Goal: Register for event/course

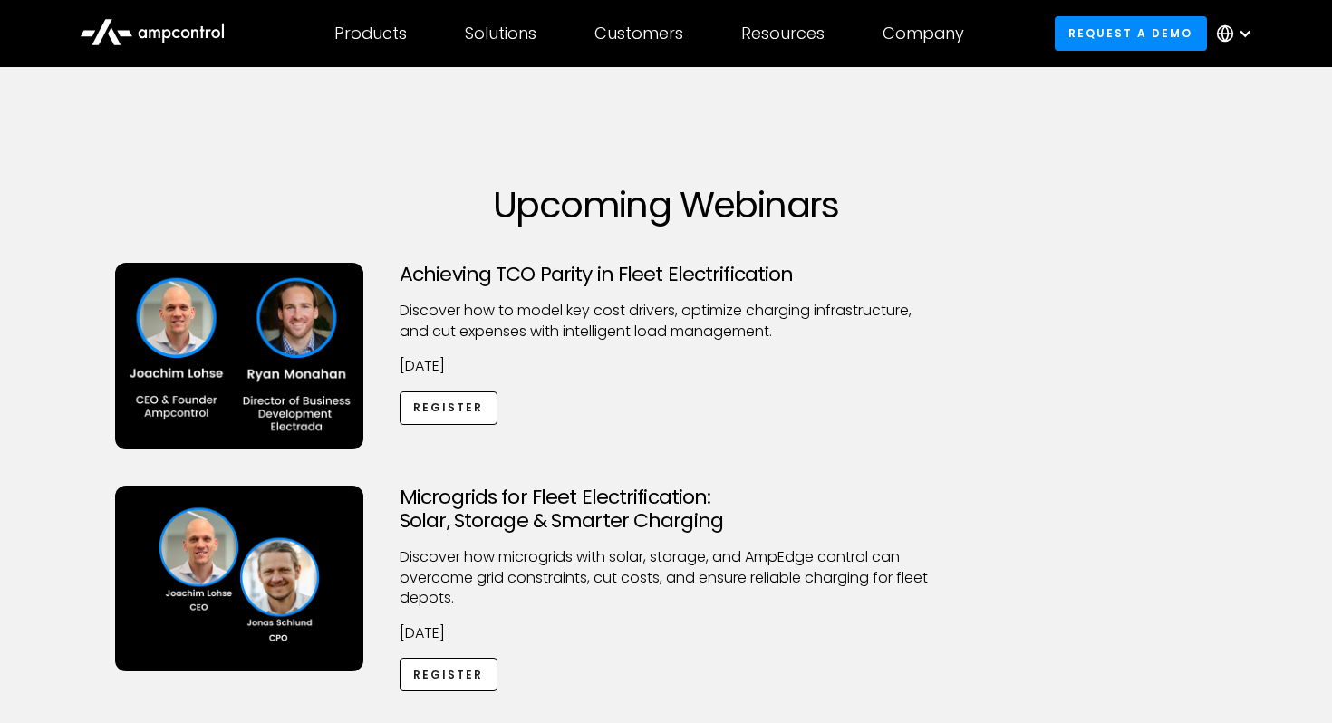
click at [1234, 37] on div at bounding box center [1238, 33] width 63 height 54
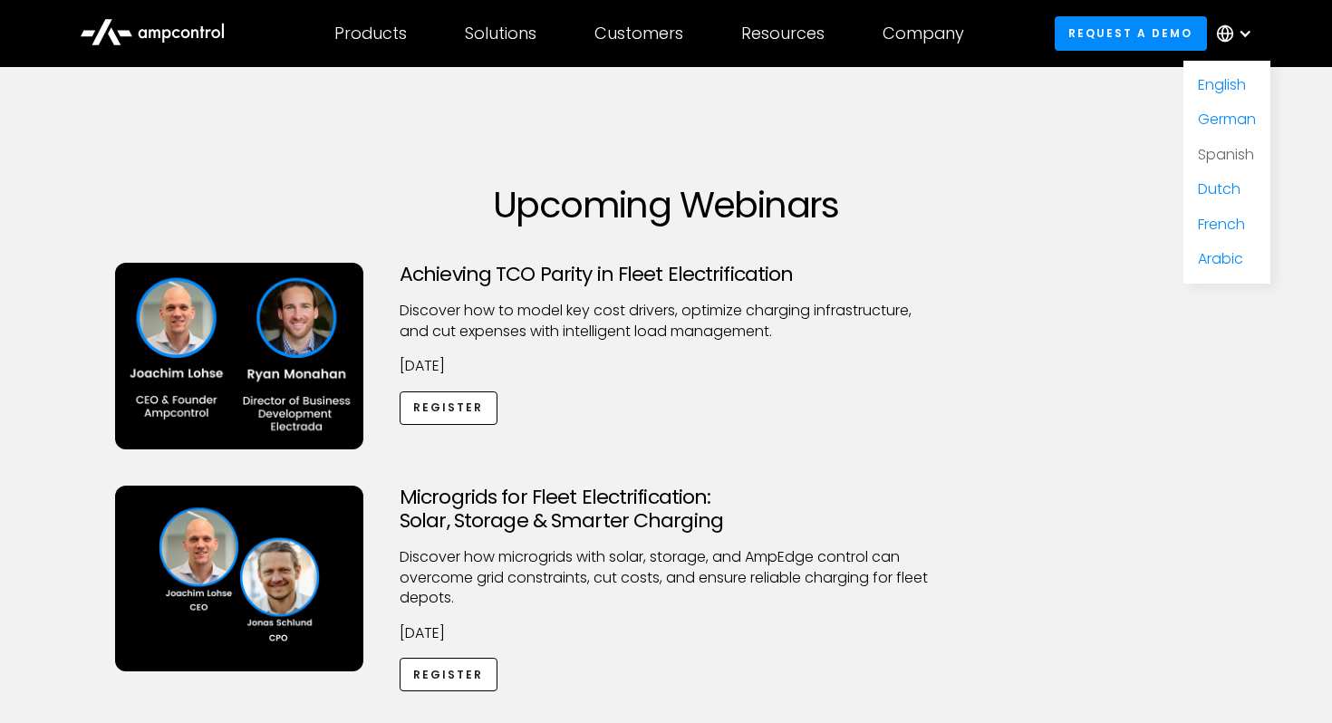
click at [1226, 154] on link "Spanish" at bounding box center [1226, 154] width 56 height 21
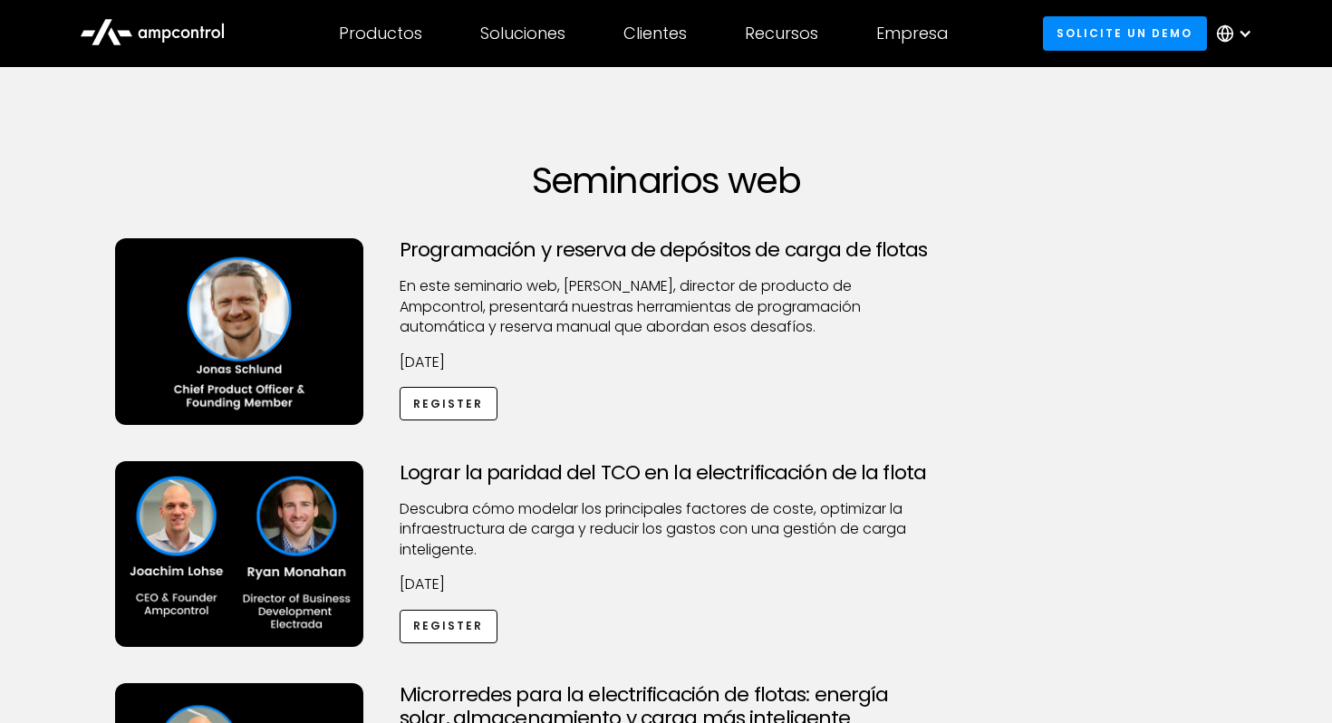
scroll to position [29, 0]
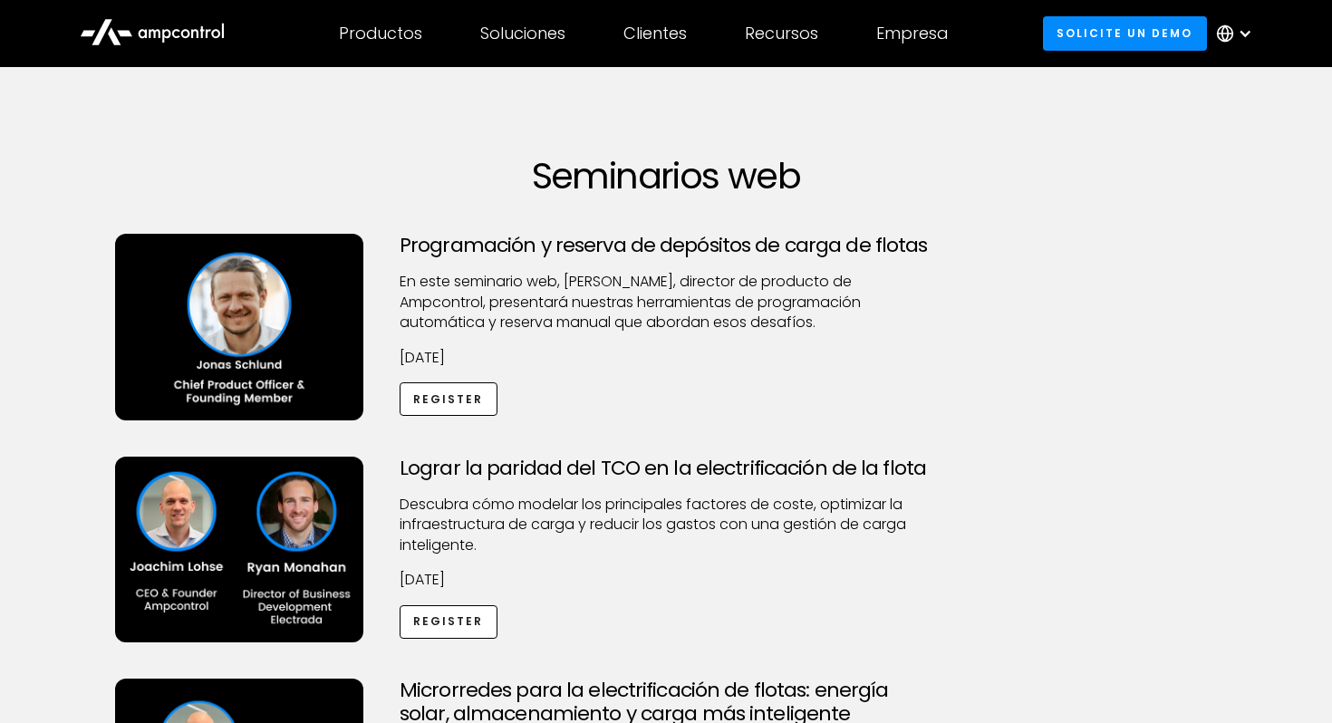
click at [1241, 34] on div at bounding box center [1245, 33] width 14 height 14
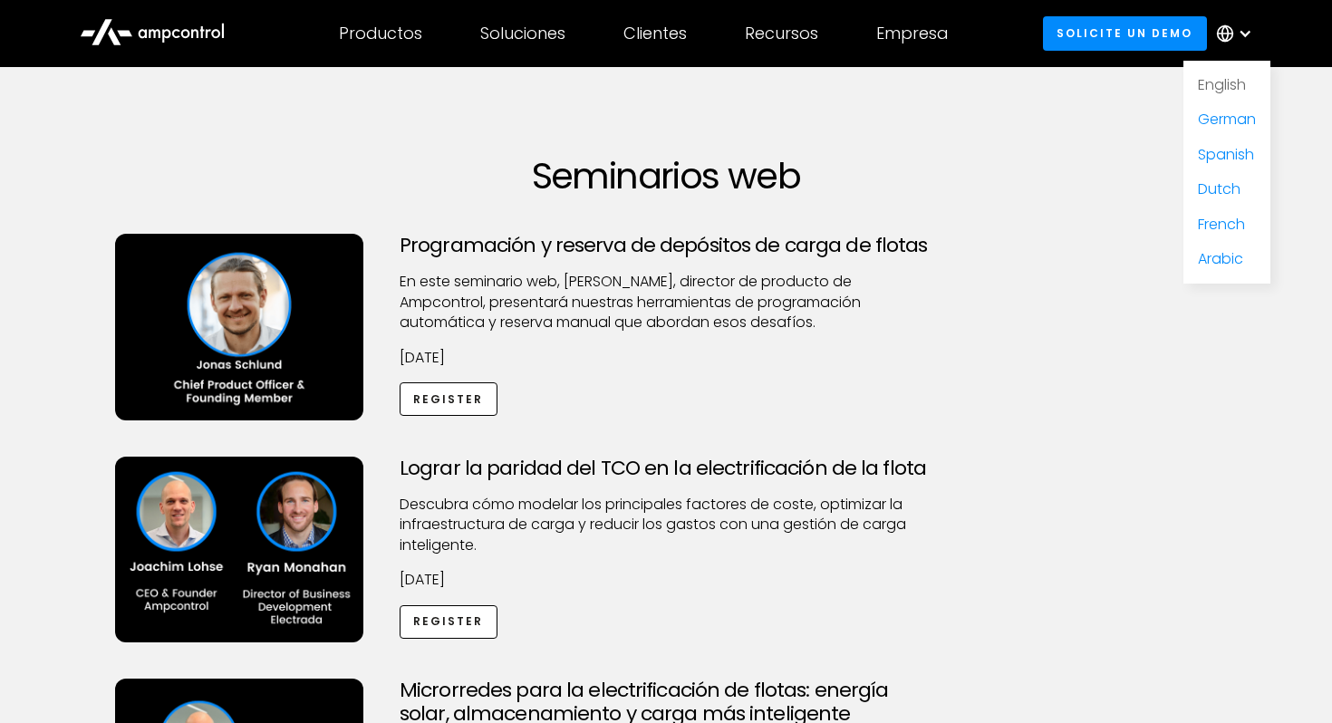
click at [1213, 120] on link "German" at bounding box center [1227, 119] width 58 height 21
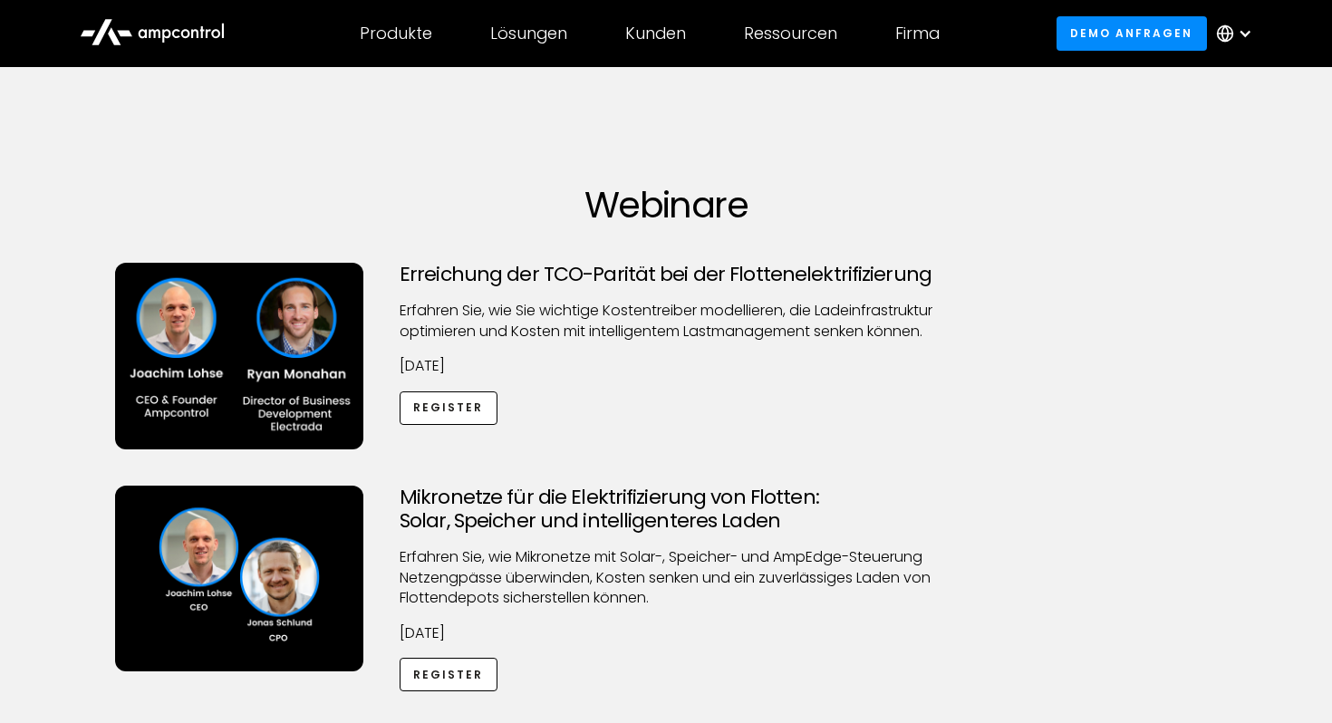
click at [1244, 21] on div at bounding box center [1238, 33] width 63 height 54
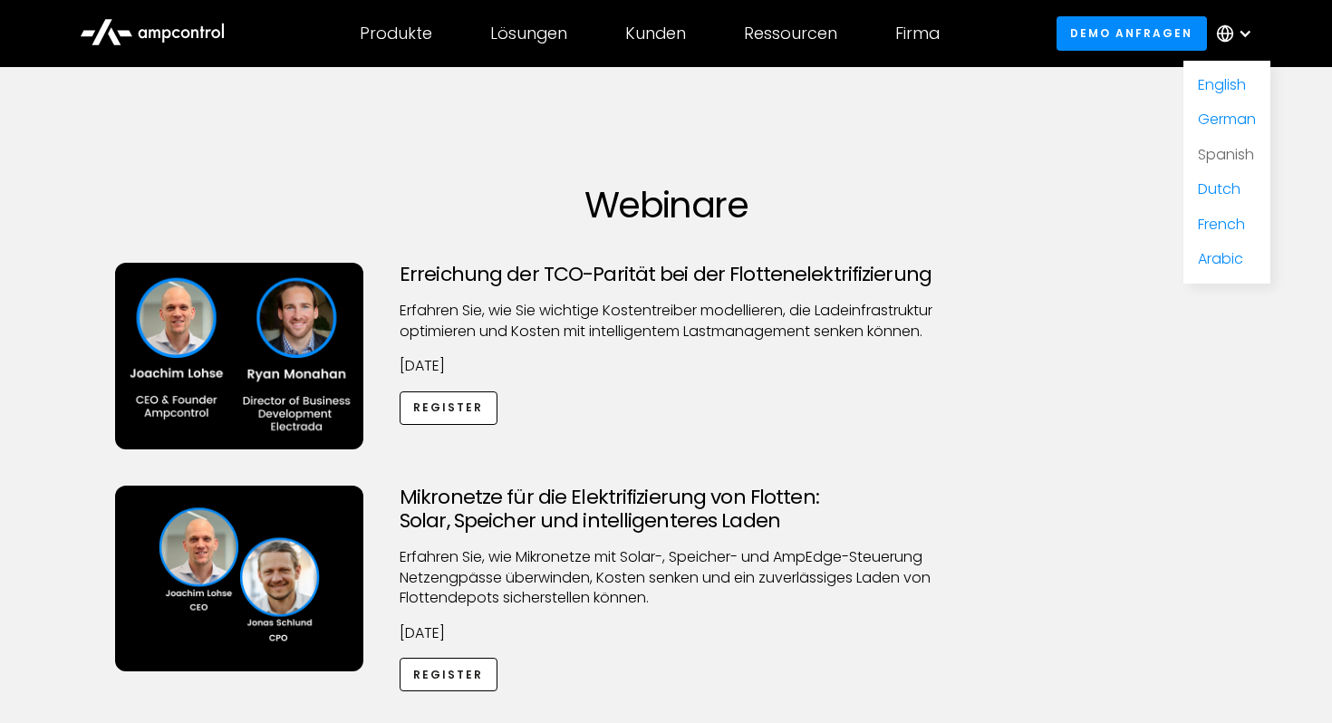
click at [1211, 149] on link "Spanish" at bounding box center [1226, 154] width 56 height 21
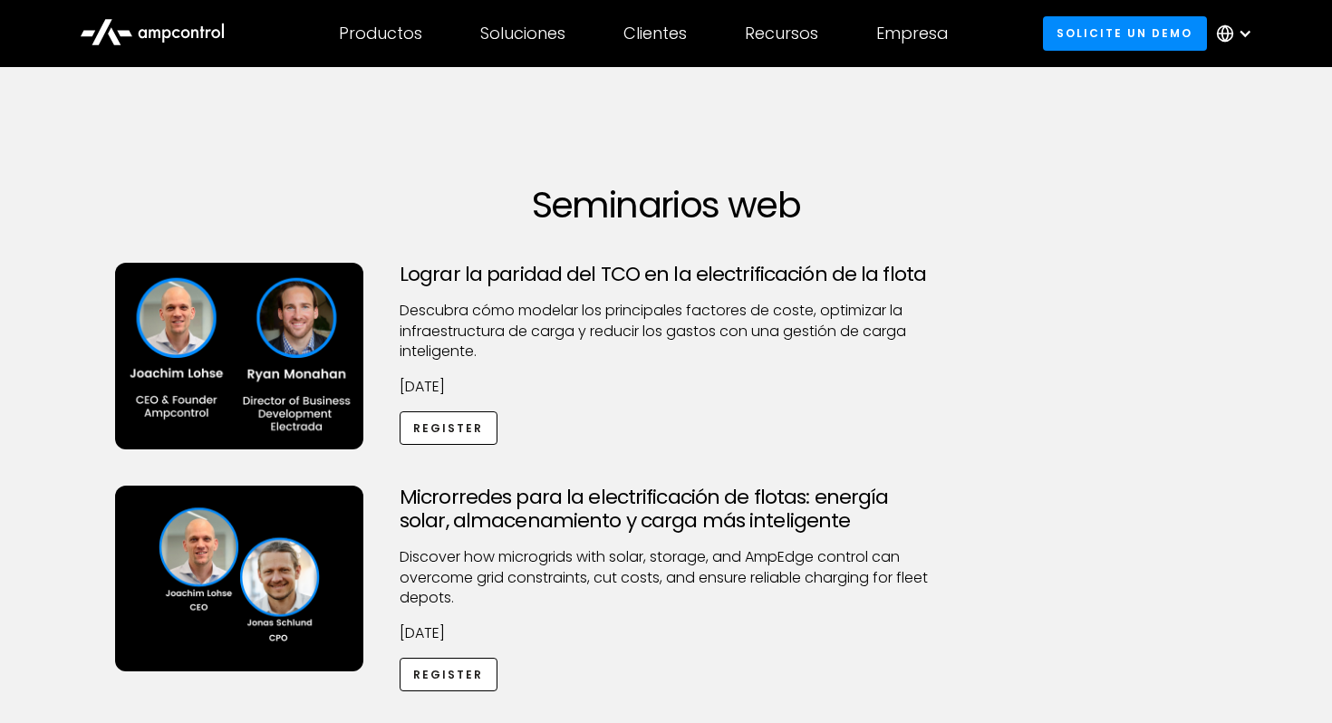
click at [1230, 32] on icon at bounding box center [1225, 33] width 18 height 18
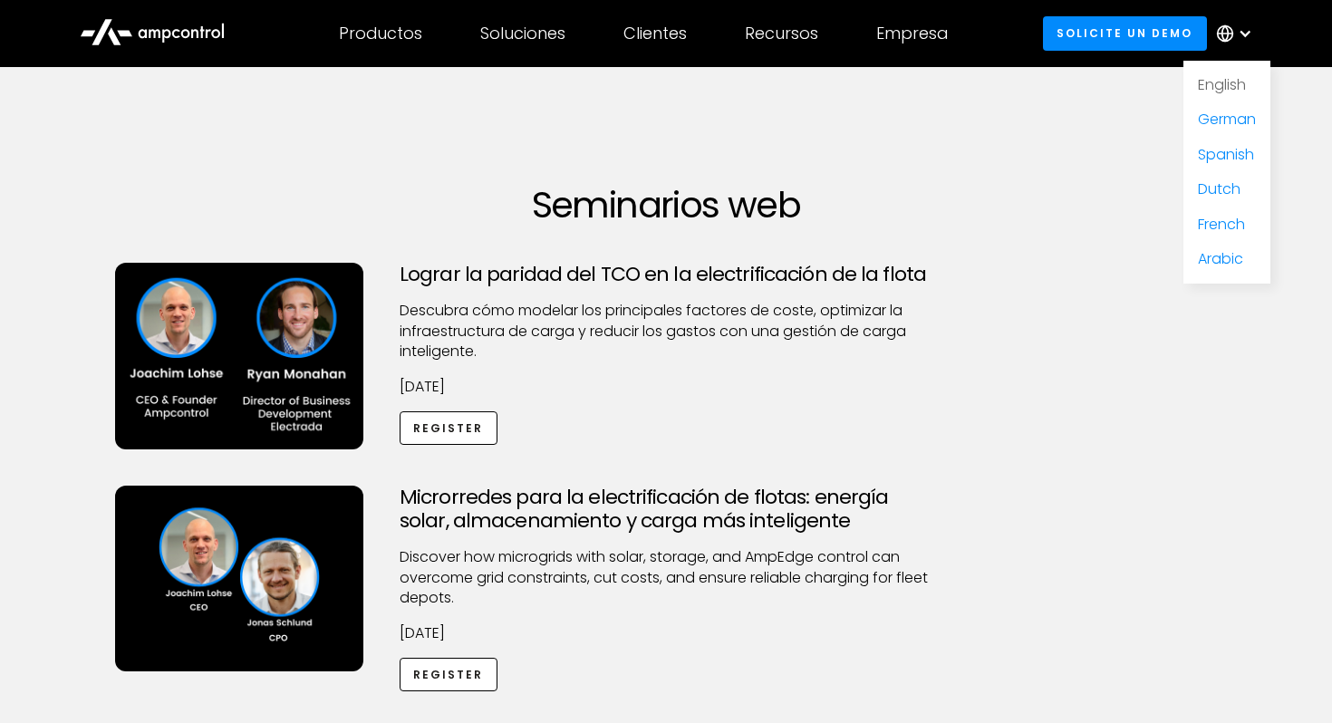
click at [1202, 84] on link "English" at bounding box center [1222, 84] width 48 height 21
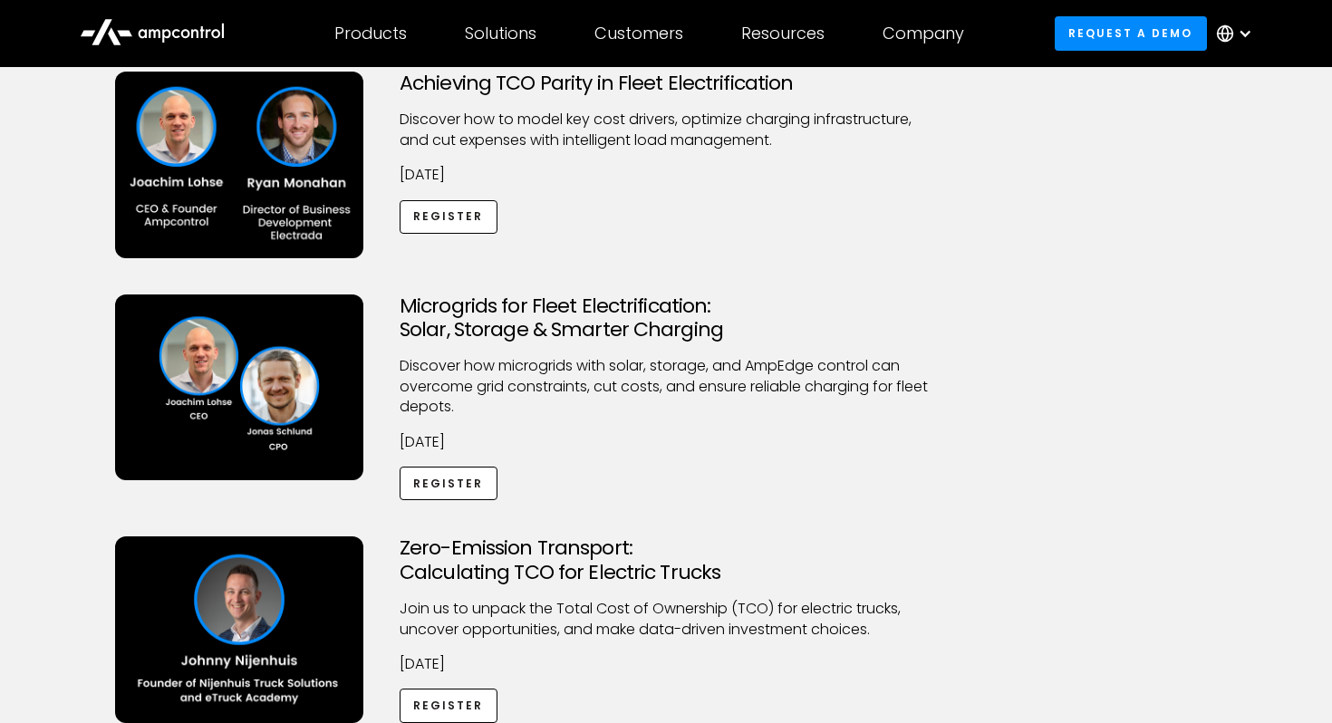
scroll to position [195, 0]
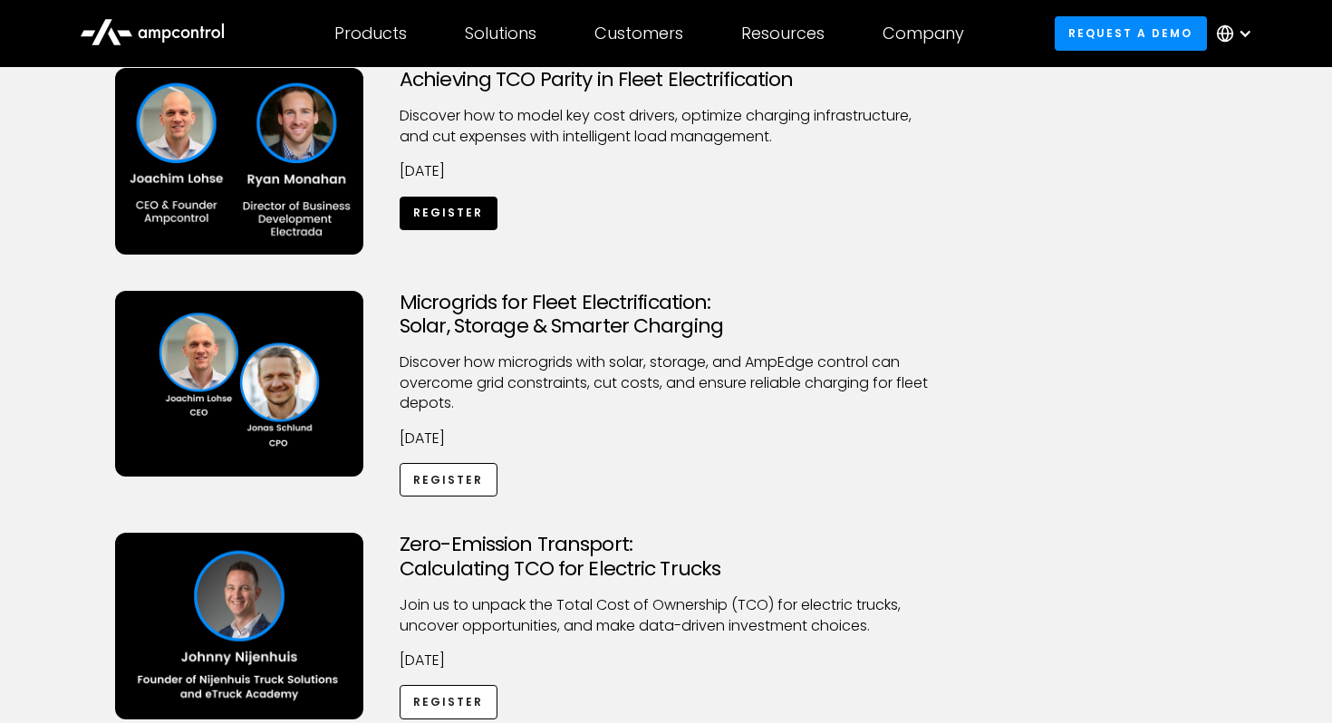
click at [422, 218] on link "Register" at bounding box center [449, 214] width 98 height 34
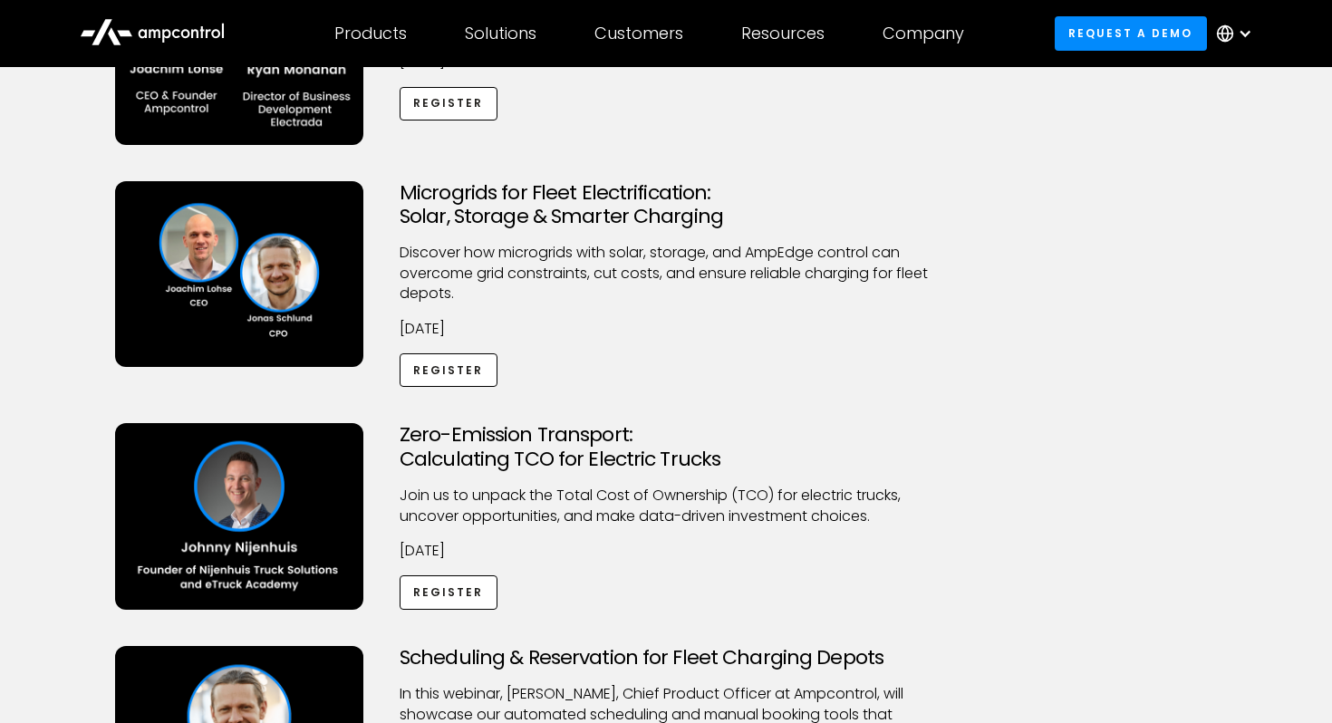
scroll to position [311, 0]
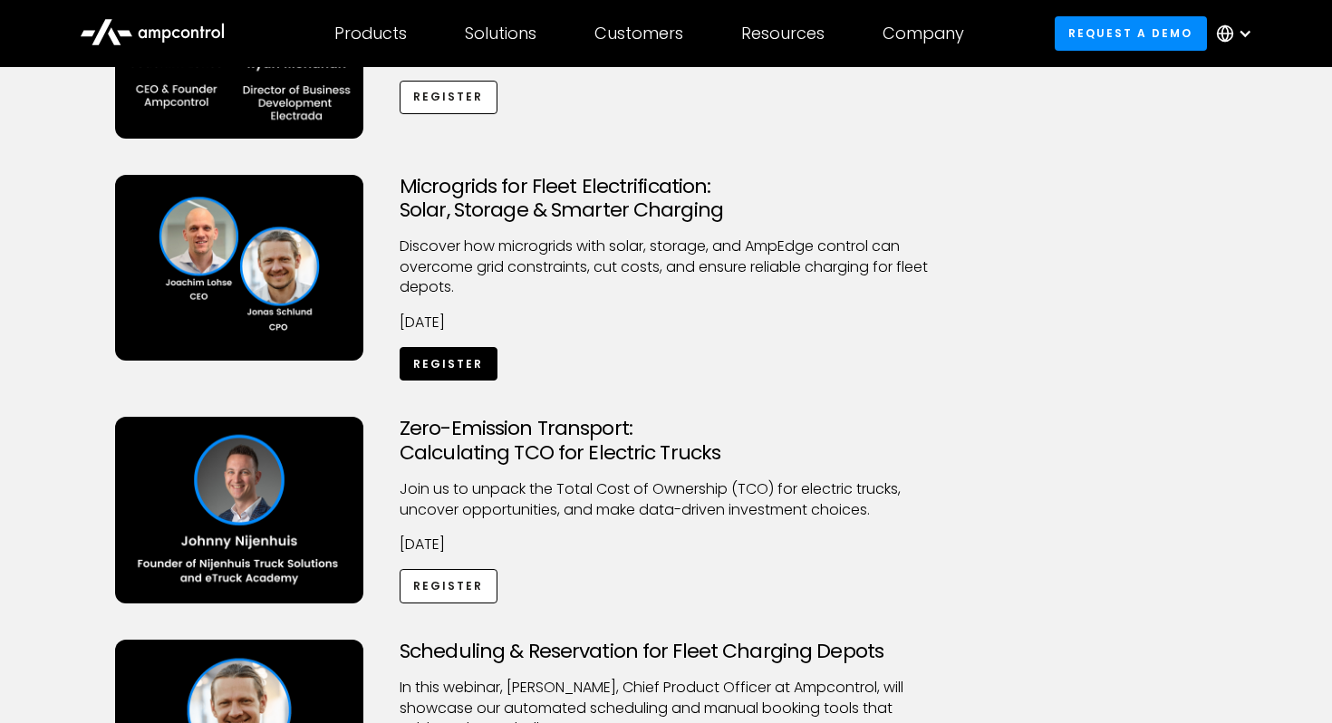
click at [480, 358] on link "Register" at bounding box center [449, 364] width 98 height 34
